Goal: Find specific page/section: Find specific page/section

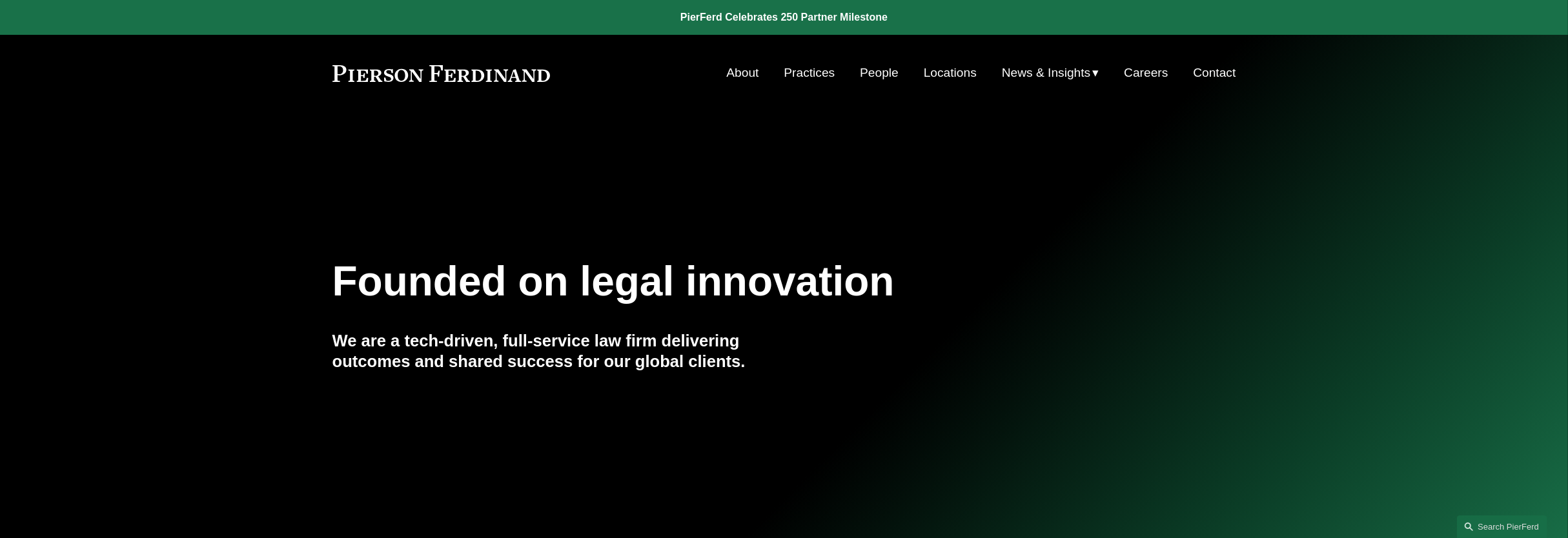
click at [865, 75] on link "People" at bounding box center [878, 72] width 38 height 24
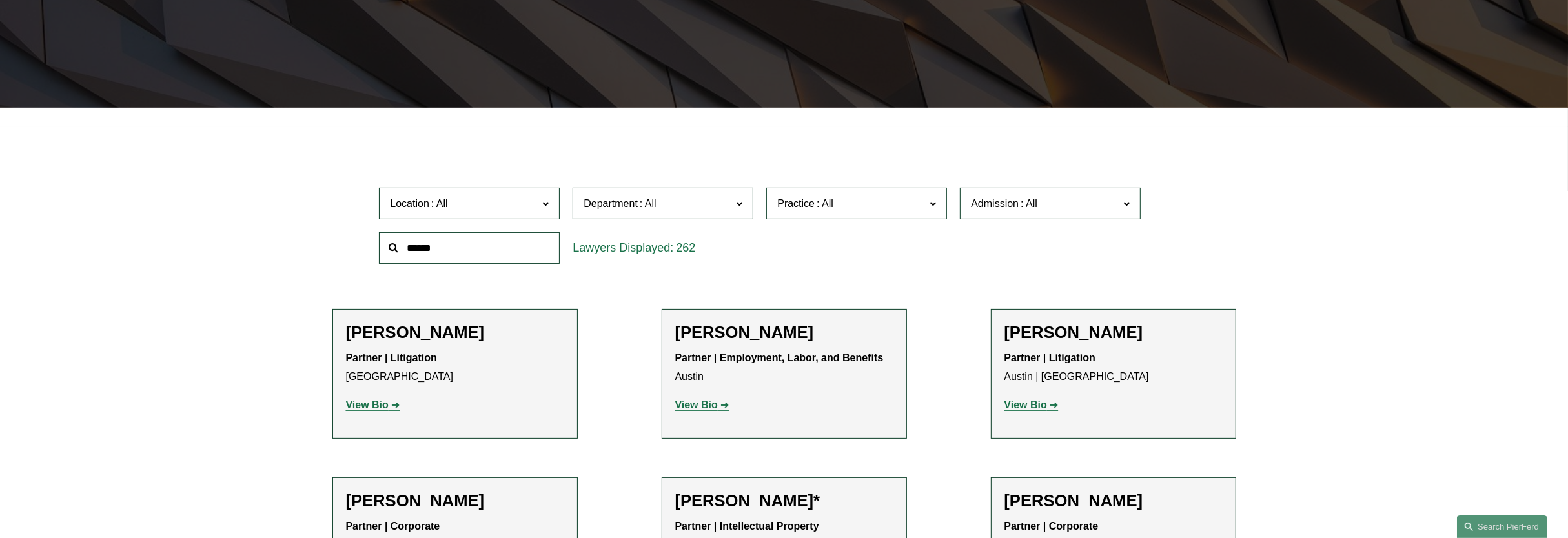
scroll to position [403, 0]
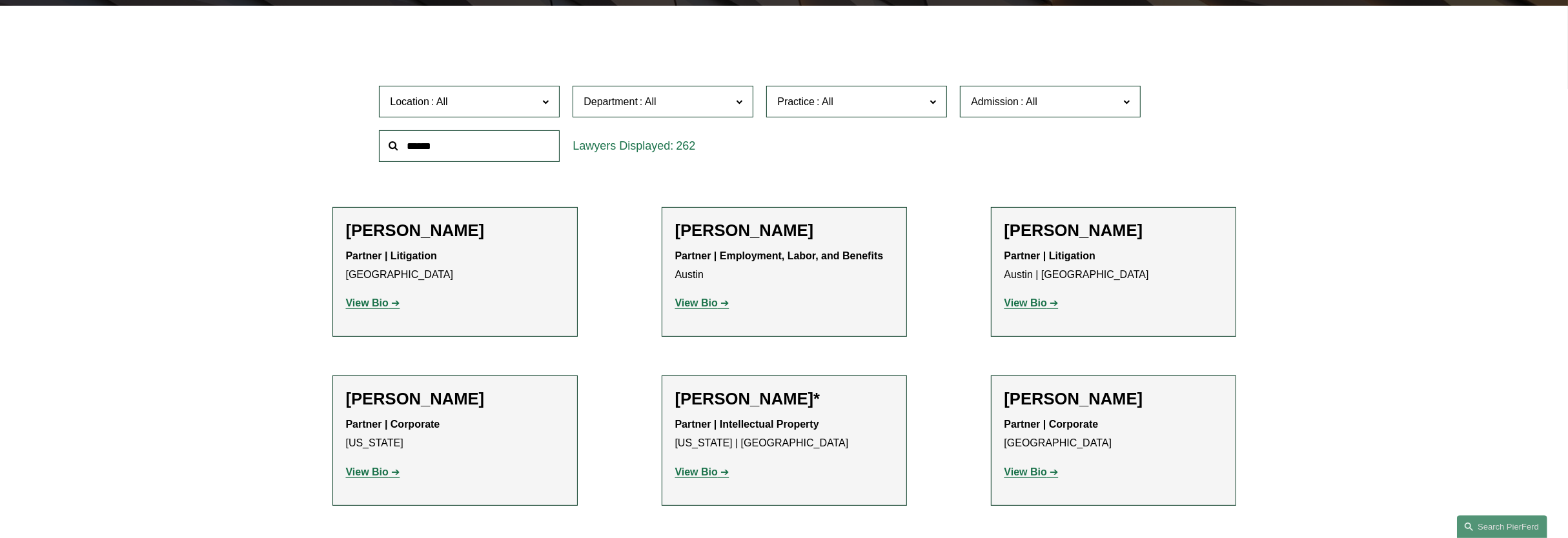
click at [484, 156] on input "text" at bounding box center [469, 145] width 181 height 31
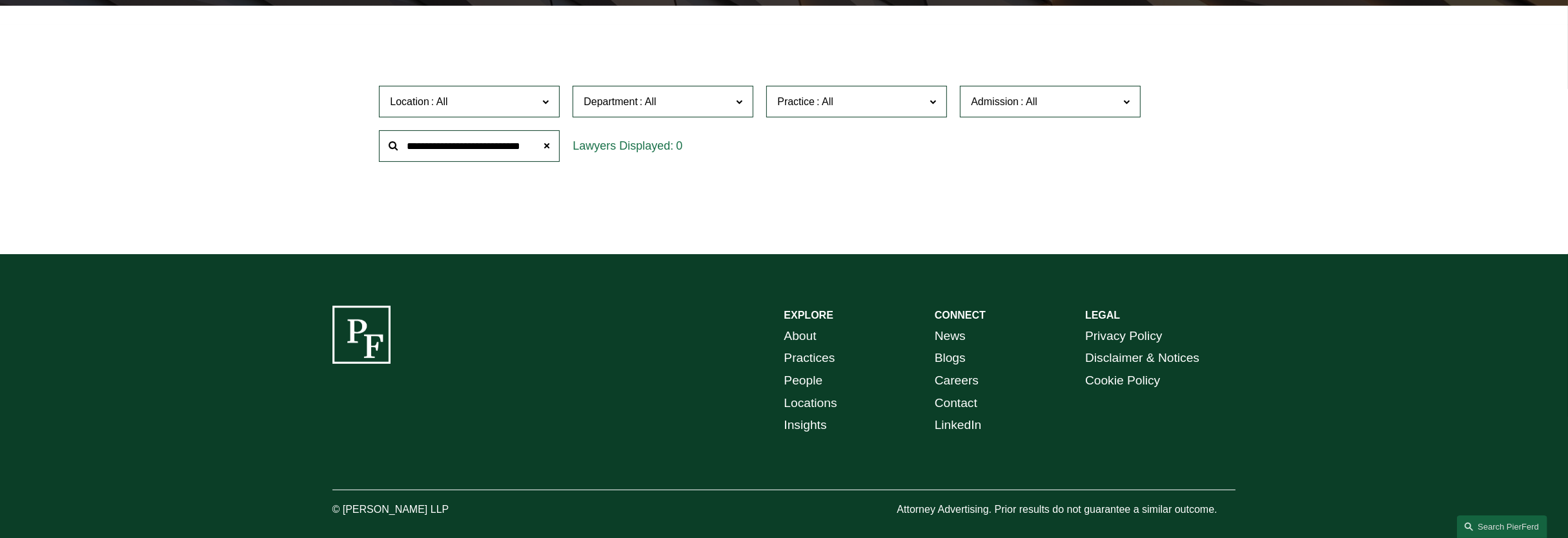
type input "**********"
click at [1029, 96] on span at bounding box center [1028, 102] width 21 height 11
click at [0, 0] on link "[US_STATE]" at bounding box center [0, 0] width 0 height 0
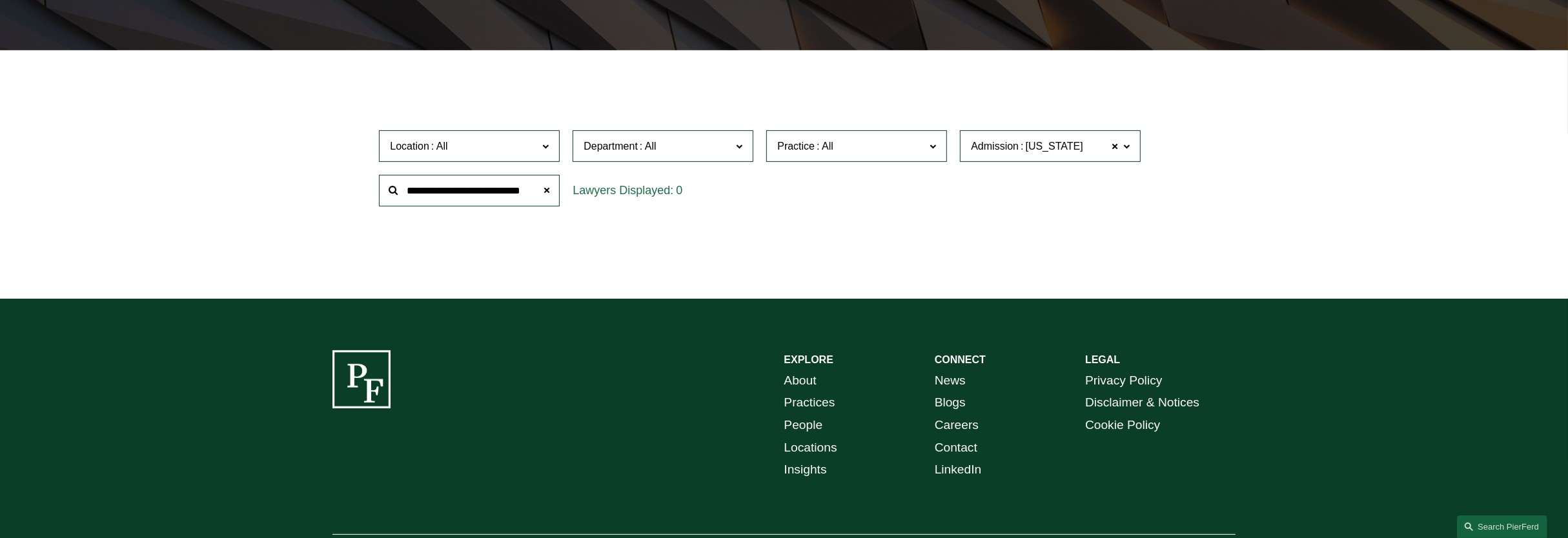
scroll to position [284, 0]
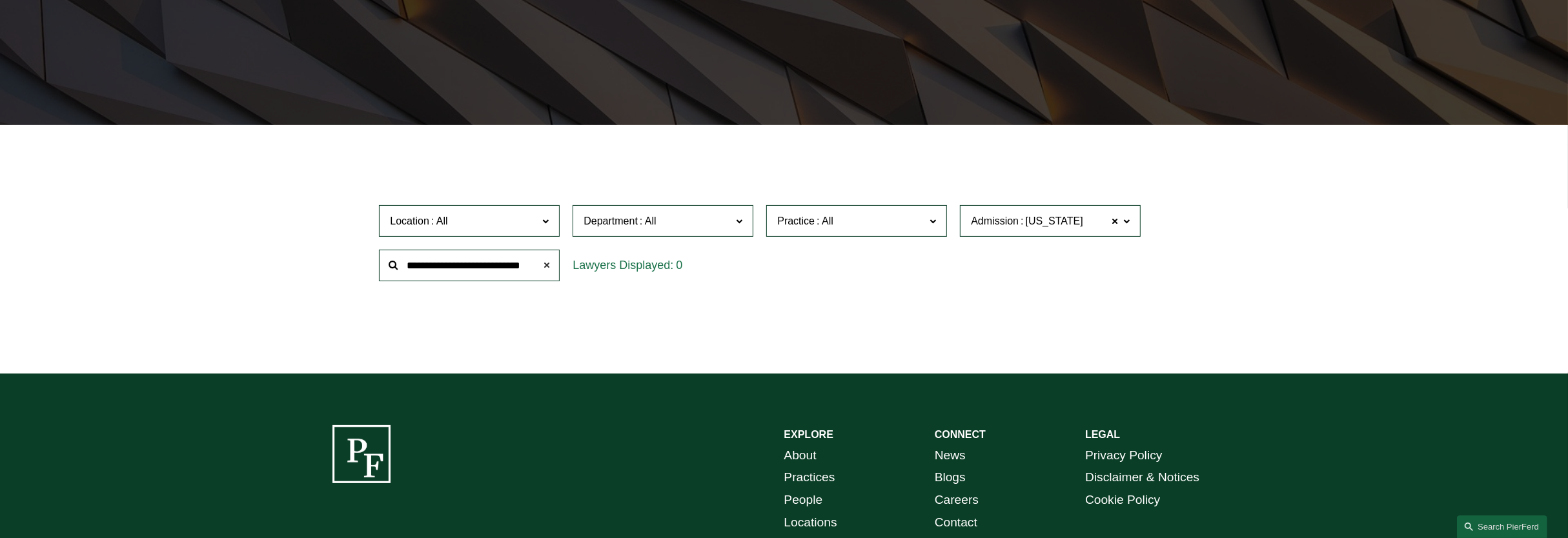
click at [548, 266] on span at bounding box center [546, 265] width 26 height 26
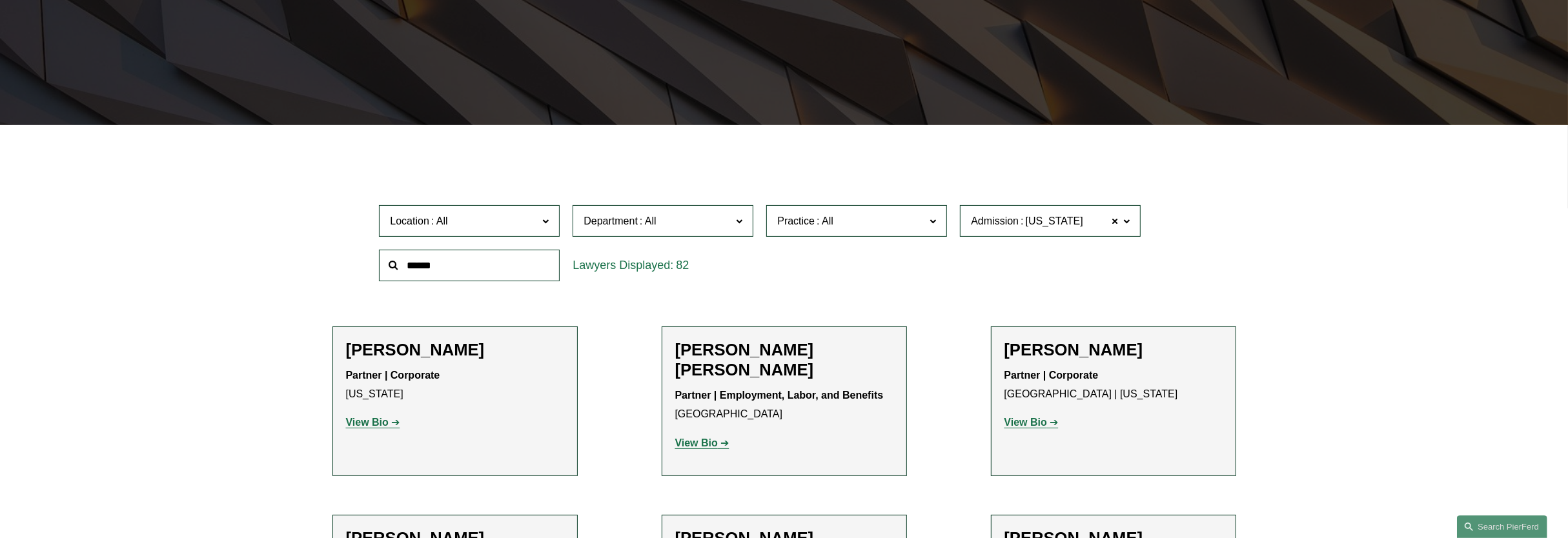
click at [661, 220] on span "Department" at bounding box center [658, 221] width 148 height 18
click at [0, 0] on link "Litigation" at bounding box center [0, 0] width 0 height 0
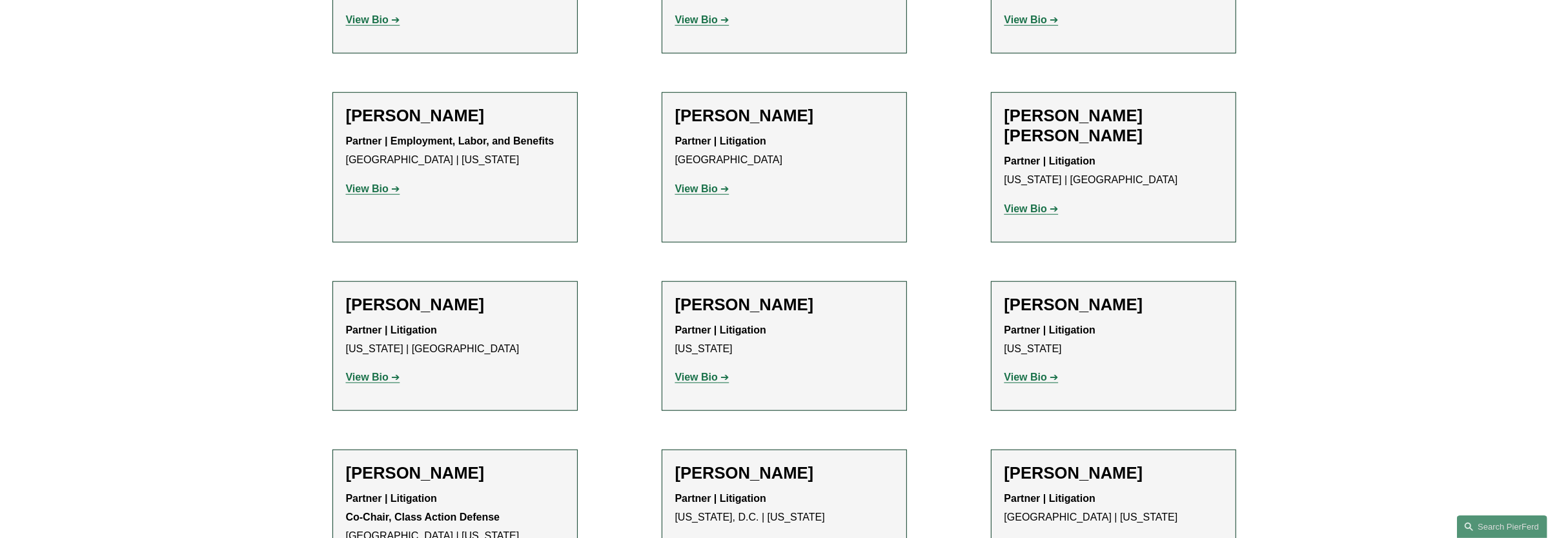
scroll to position [1413, 0]
